Goal: Task Accomplishment & Management: Use online tool/utility

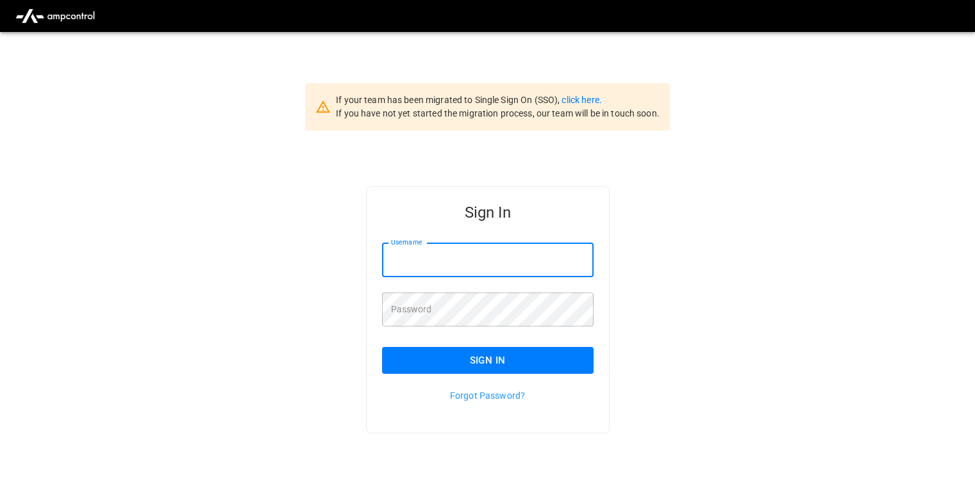
click at [421, 269] on input "Username" at bounding box center [487, 260] width 211 height 34
type input "**********"
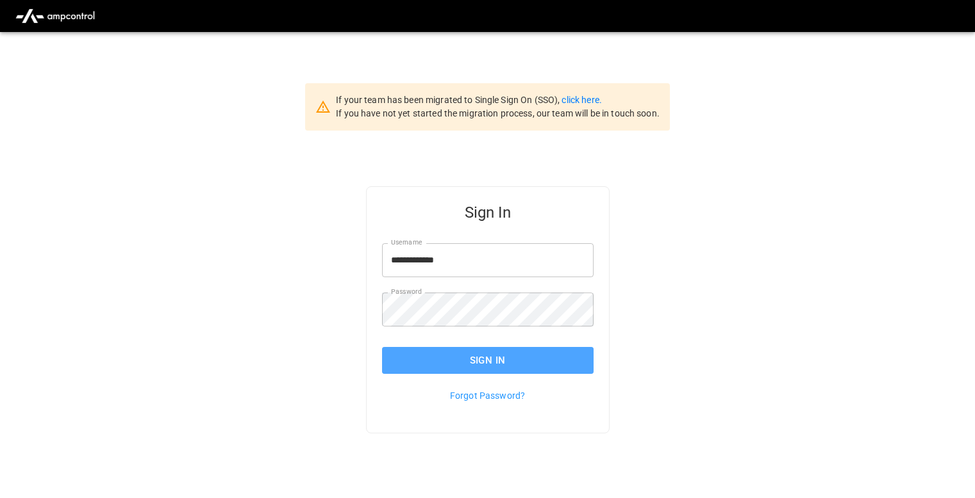
click at [416, 366] on button "Sign In" at bounding box center [487, 360] width 211 height 27
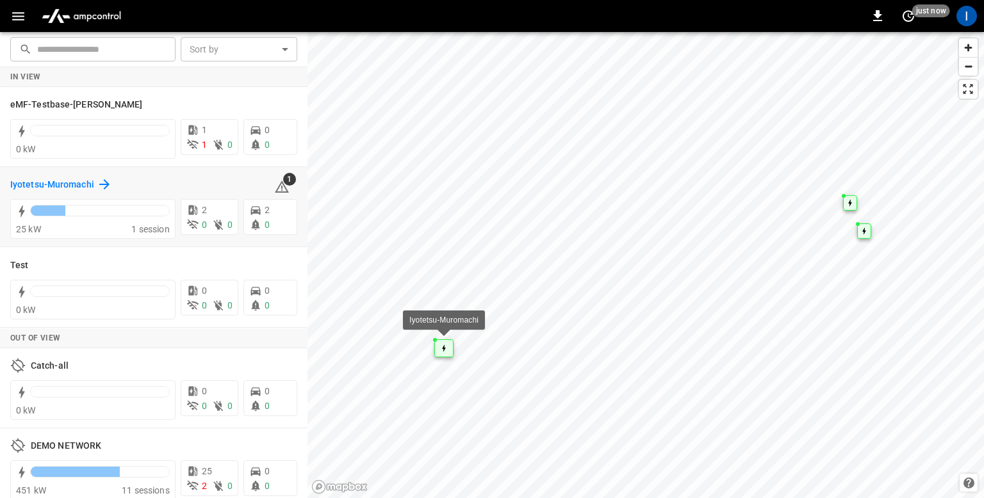
click at [68, 185] on h6 "Iyotetsu-Muromachi" at bounding box center [52, 185] width 84 height 14
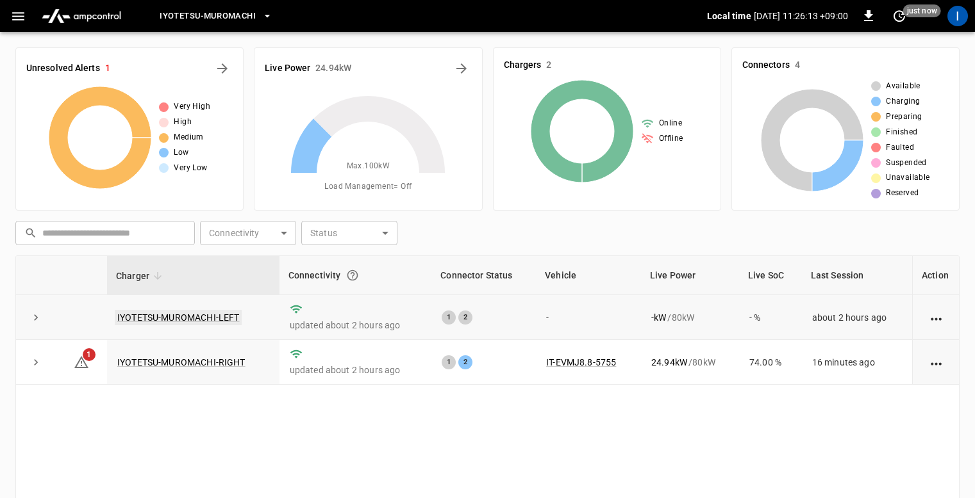
click at [179, 315] on link "IYOTETSU-MUROMACHI-LEFT" at bounding box center [178, 317] width 127 height 15
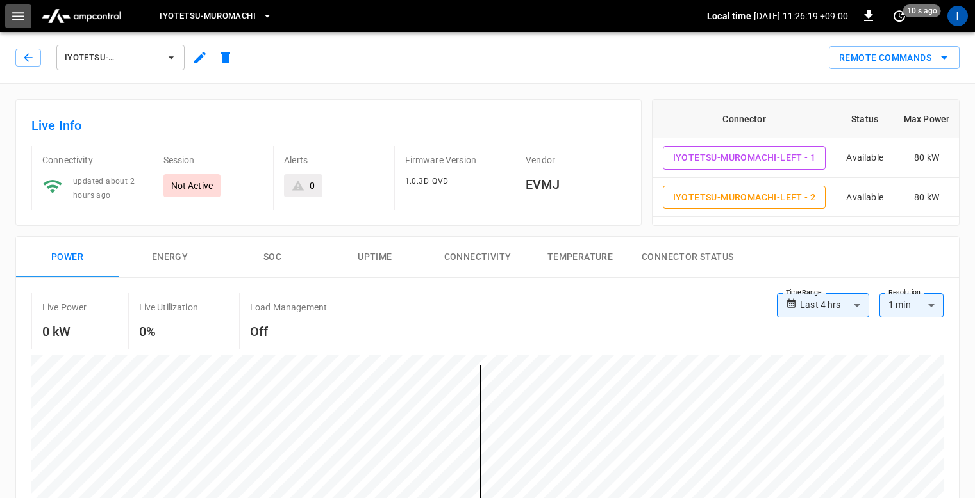
click at [10, 15] on icon "button" at bounding box center [18, 16] width 16 height 16
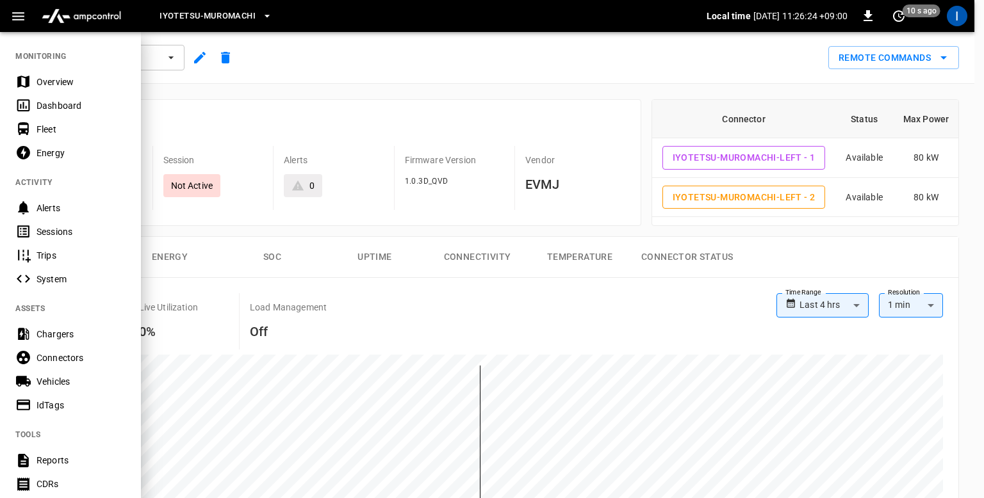
click at [57, 233] on div "Sessions" at bounding box center [81, 232] width 89 height 13
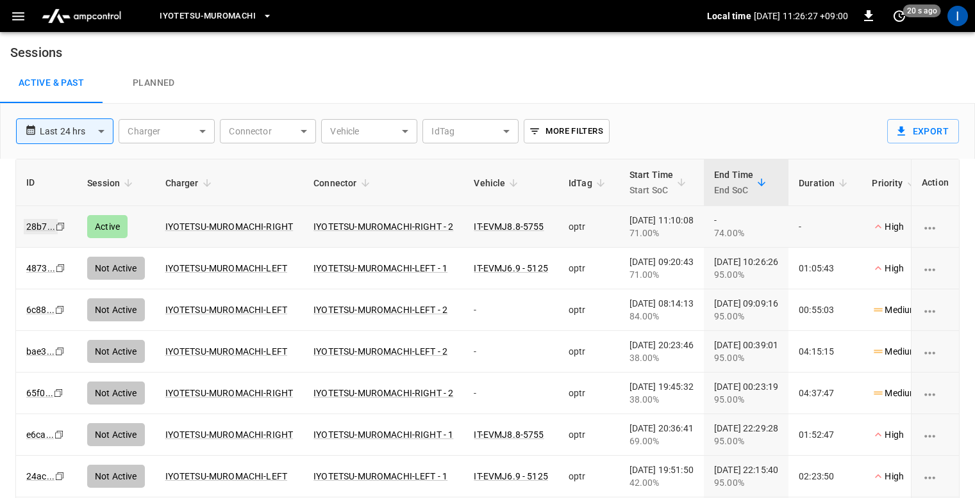
click at [37, 227] on link "28b7 ..." at bounding box center [41, 226] width 34 height 15
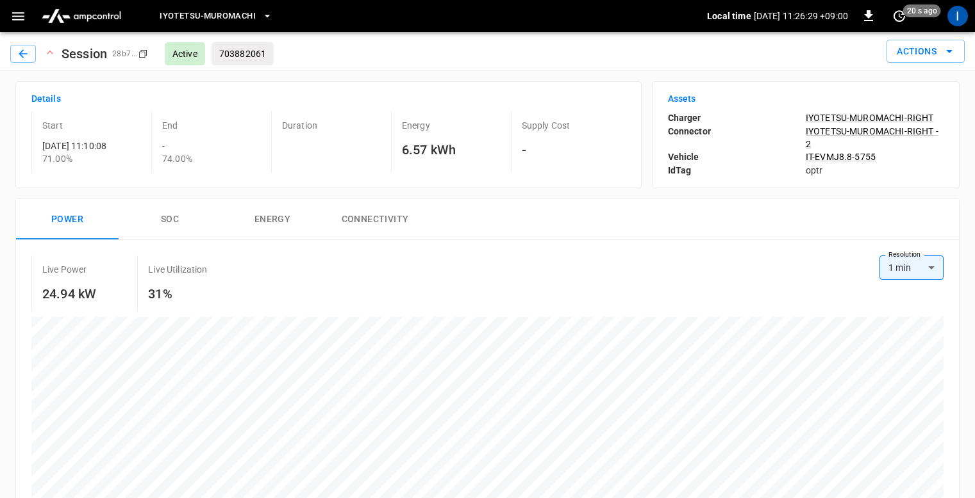
click at [149, 219] on button "SOC" at bounding box center [170, 219] width 103 height 41
click at [237, 220] on button "Energy" at bounding box center [272, 219] width 103 height 41
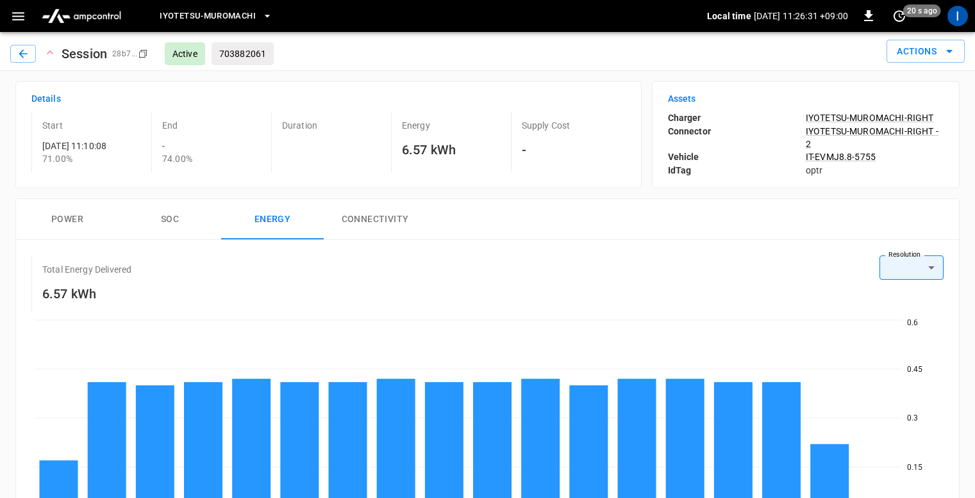
click at [379, 223] on button "Connectivity" at bounding box center [375, 219] width 103 height 41
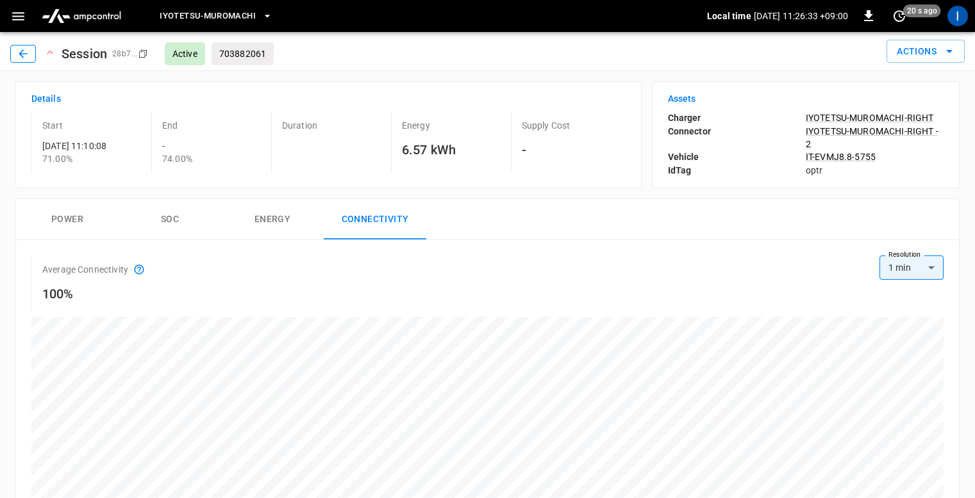
click at [22, 58] on icon "button" at bounding box center [23, 53] width 13 height 13
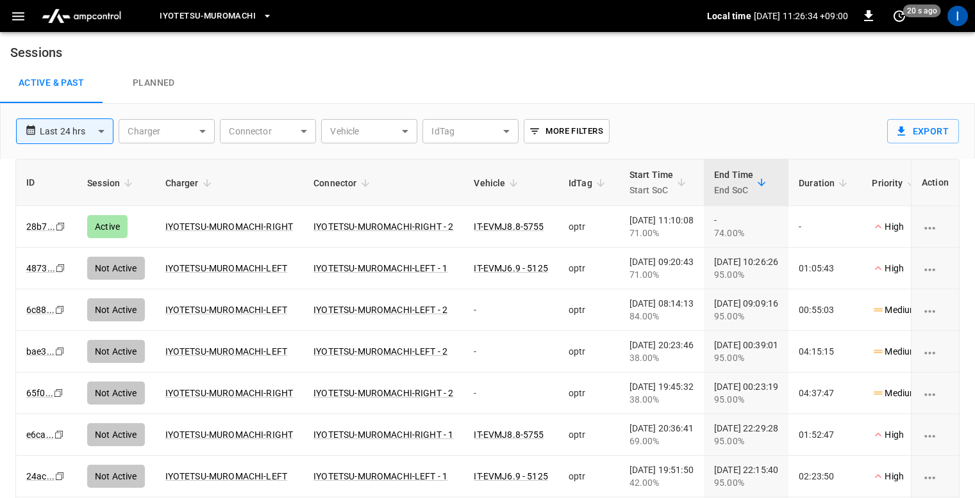
click at [19, 20] on icon "button" at bounding box center [18, 16] width 16 height 16
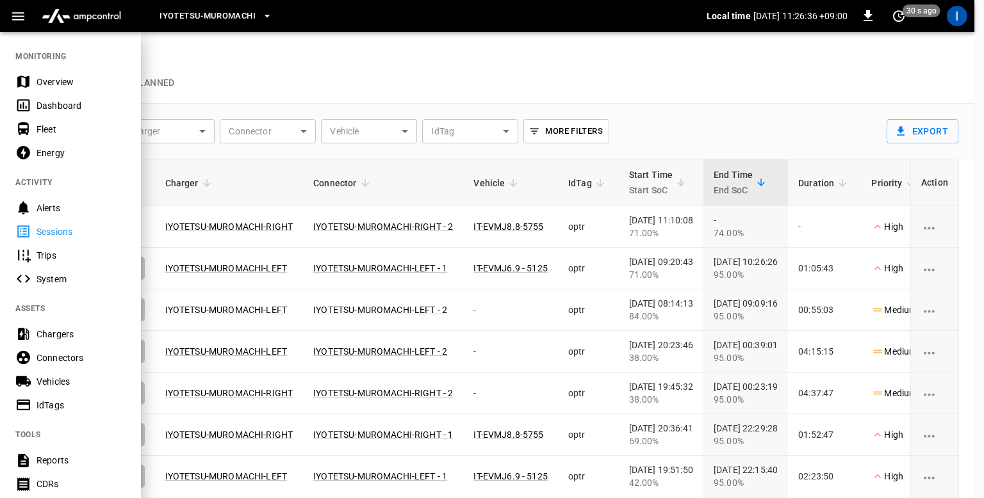
click at [58, 97] on div "Dashboard" at bounding box center [70, 106] width 141 height 24
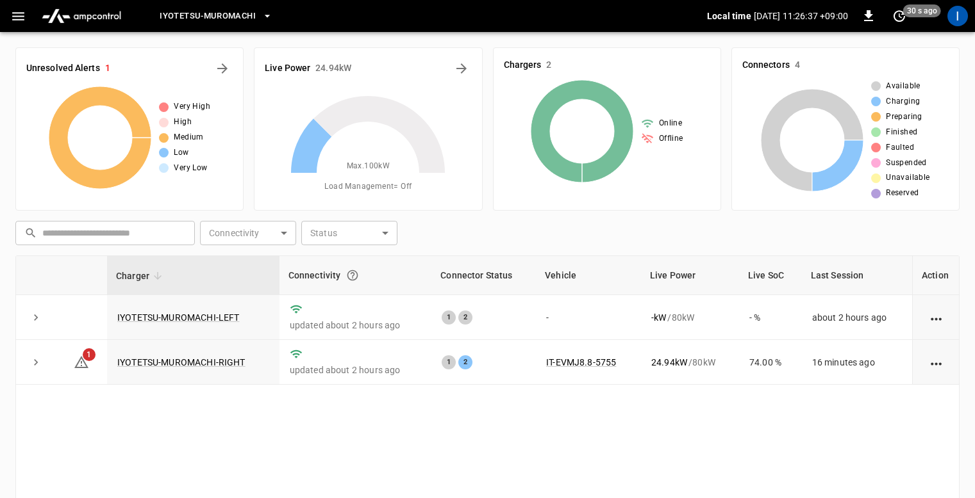
click at [12, 17] on icon "button" at bounding box center [18, 16] width 16 height 16
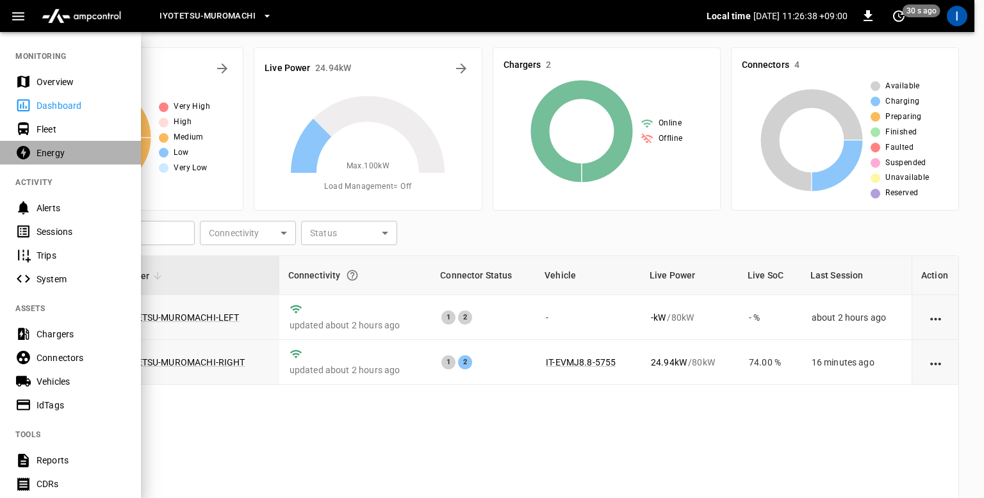
click at [47, 149] on div "Energy" at bounding box center [81, 153] width 89 height 13
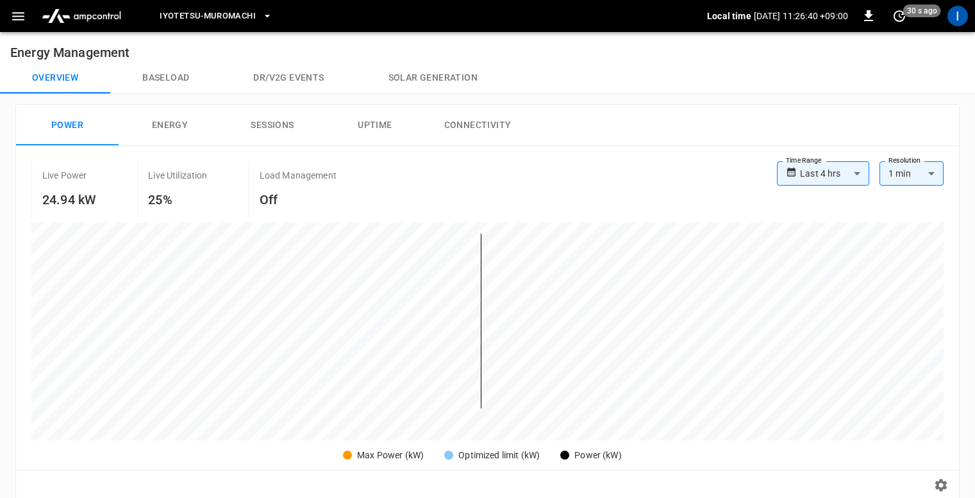
click at [174, 74] on button "Baseload" at bounding box center [165, 78] width 111 height 31
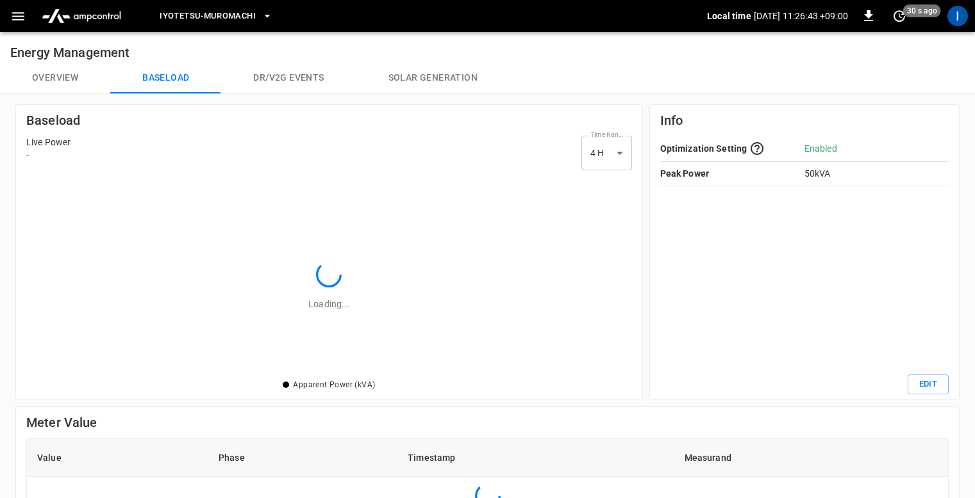
scroll to position [176, 578]
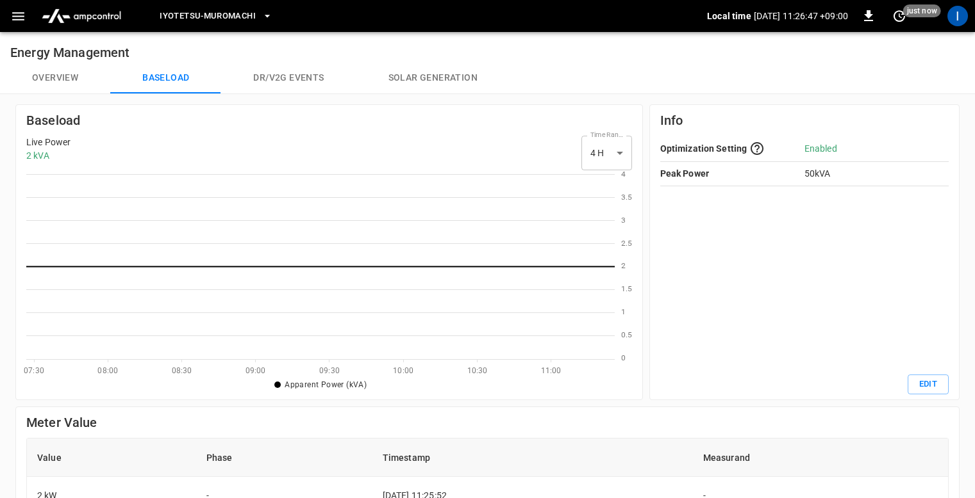
click at [382, 222] on icon at bounding box center [320, 266] width 588 height 185
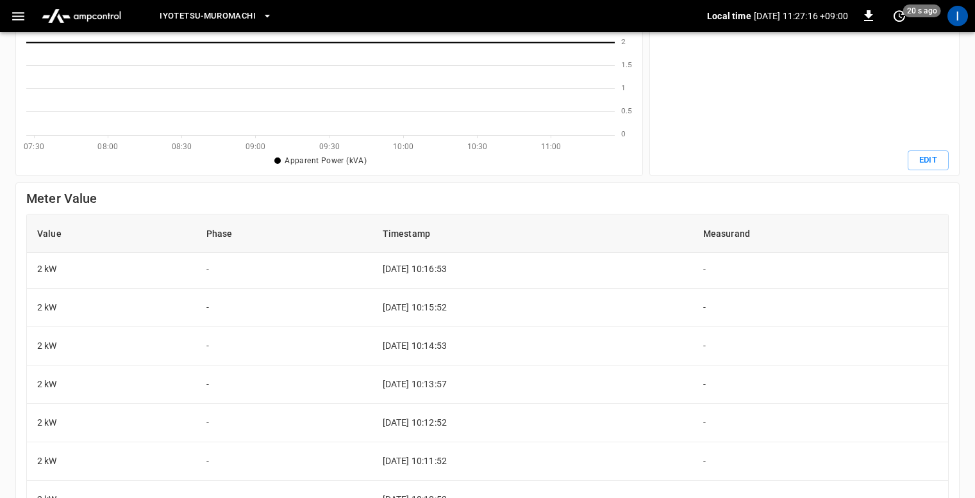
scroll to position [2715, 0]
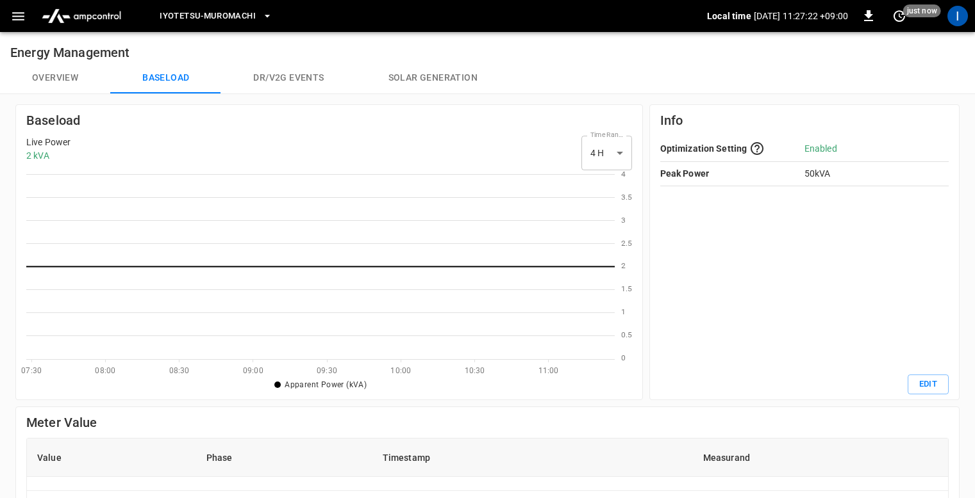
click at [608, 150] on body "Iyotetsu-[GEOGRAPHIC_DATA] Local time [DATE] 11:27:22 +09:00 0 just now I Energ…" at bounding box center [487, 419] width 975 height 839
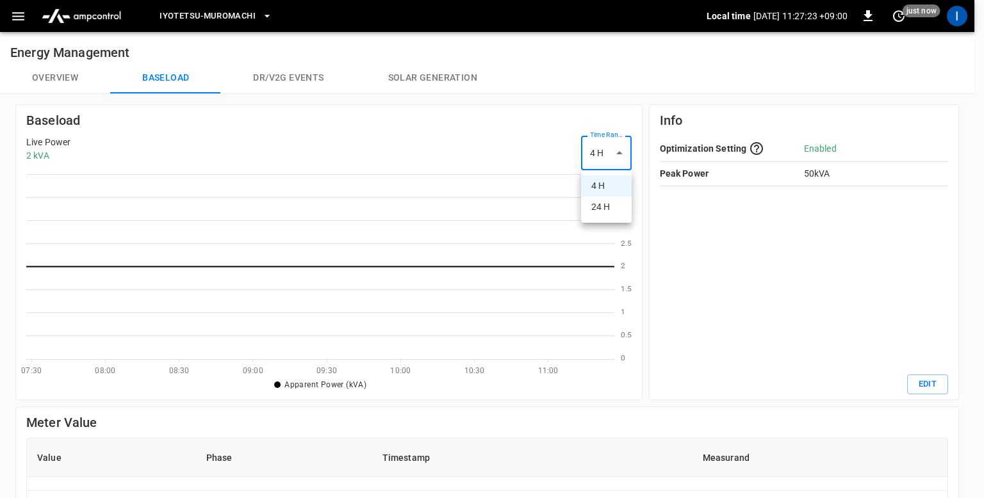
click at [605, 201] on li "24 H" at bounding box center [606, 207] width 51 height 21
type input "***"
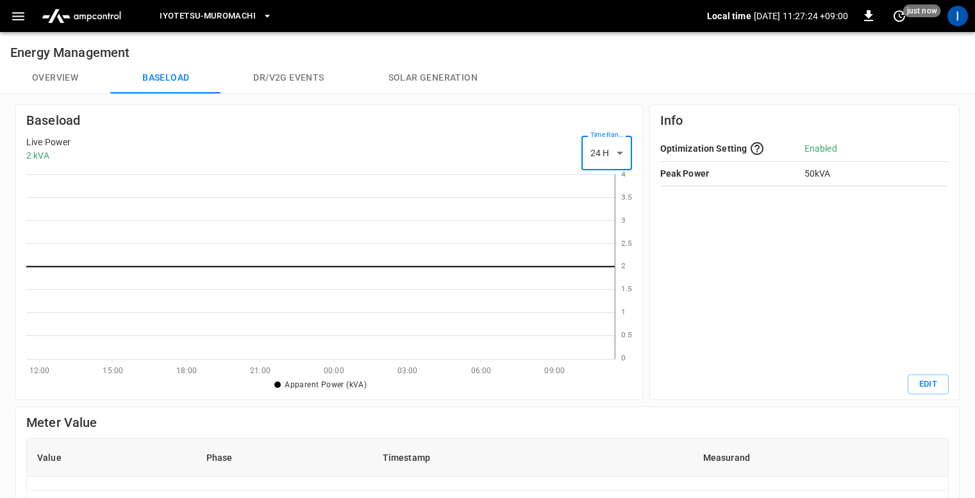
scroll to position [176, 578]
click at [402, 281] on icon at bounding box center [320, 266] width 588 height 185
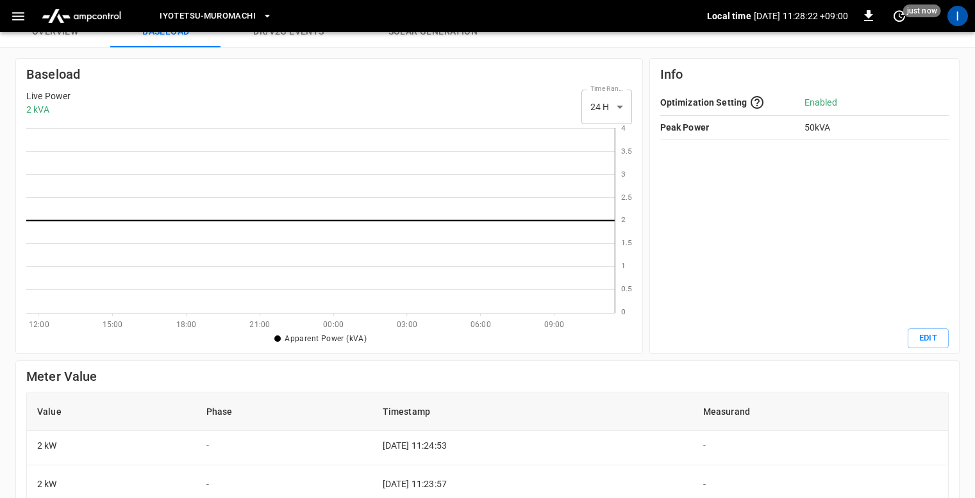
scroll to position [0, 0]
